Goal: Navigation & Orientation: Find specific page/section

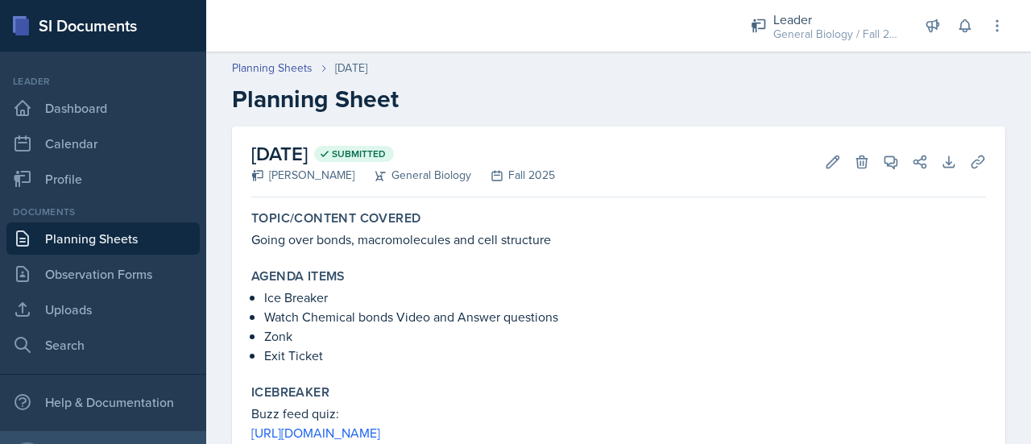
scroll to position [578, 0]
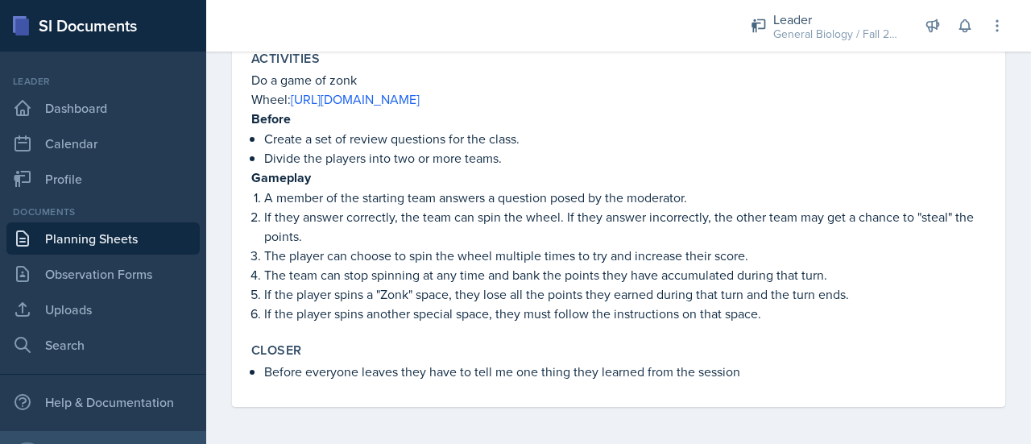
click at [609, 157] on p "Divide the players into two or more teams." at bounding box center [625, 157] width 722 height 19
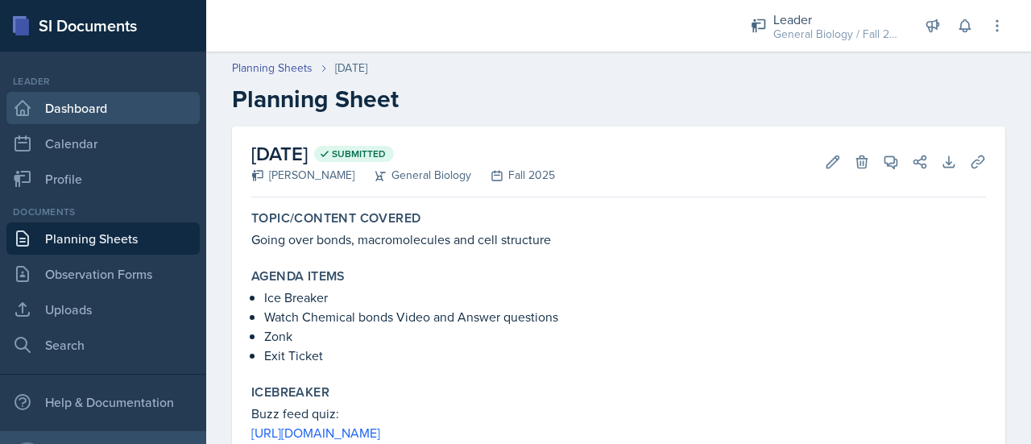
click at [110, 114] on link "Dashboard" at bounding box center [102, 108] width 193 height 32
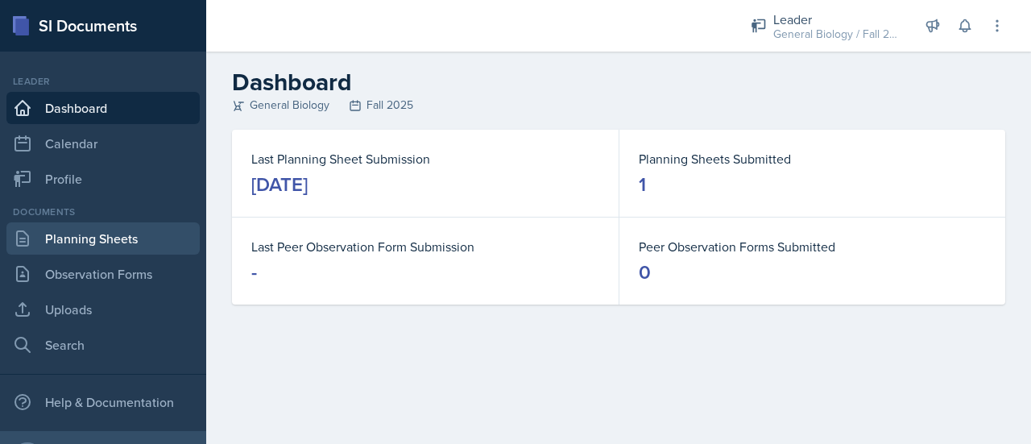
click at [135, 236] on link "Planning Sheets" at bounding box center [102, 238] width 193 height 32
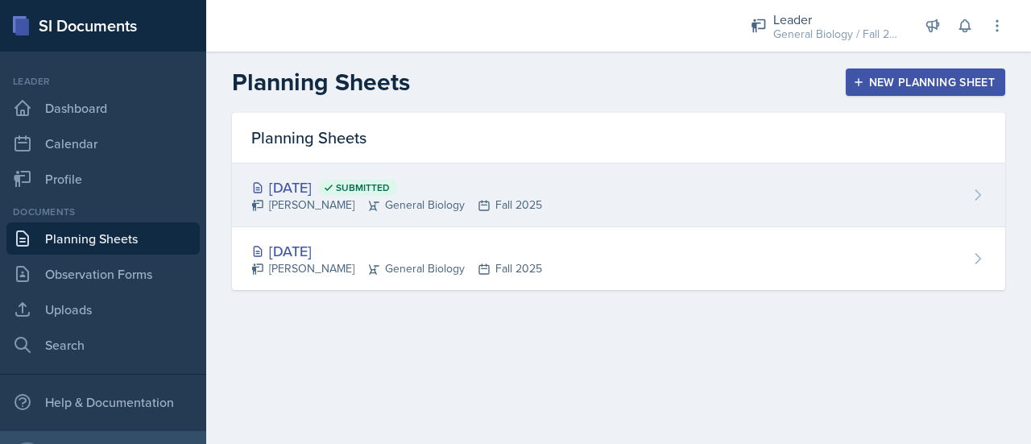
click at [335, 197] on div "[PERSON_NAME] General Biology Fall 2025" at bounding box center [396, 205] width 291 height 17
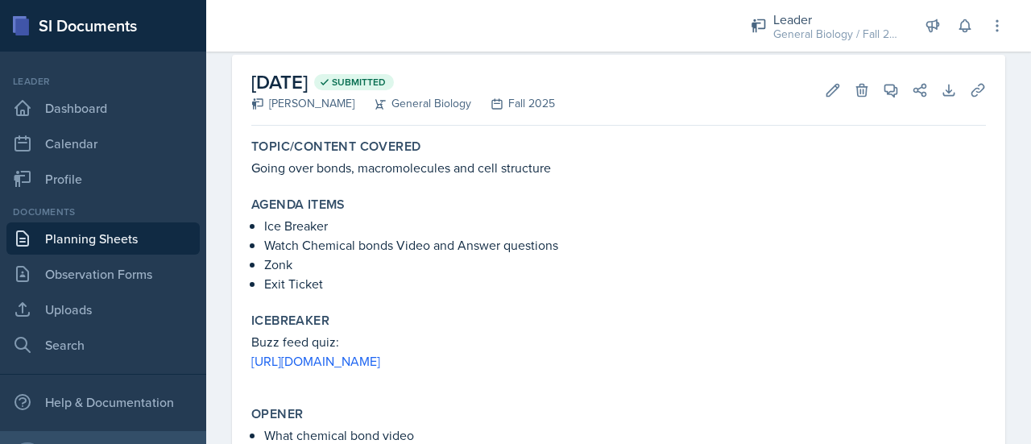
scroll to position [226, 0]
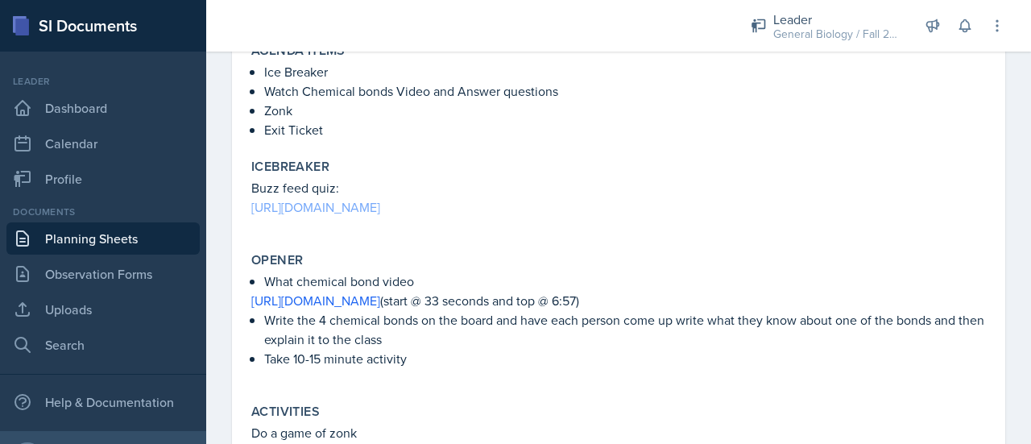
click at [380, 206] on link "[URL][DOMAIN_NAME]" at bounding box center [315, 207] width 129 height 18
